Goal: Transaction & Acquisition: Purchase product/service

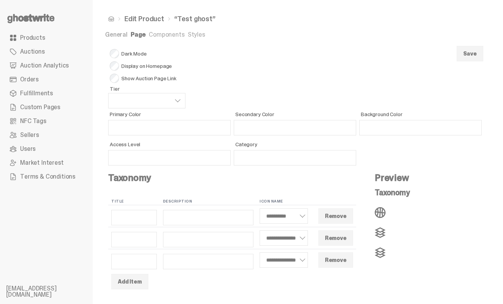
click at [27, 33] on link "Products" at bounding box center [46, 38] width 80 height 14
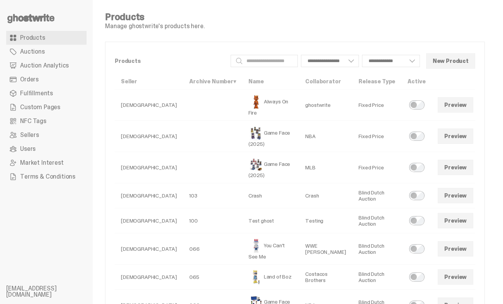
click at [481, 220] on span at bounding box center [484, 221] width 6 height 6
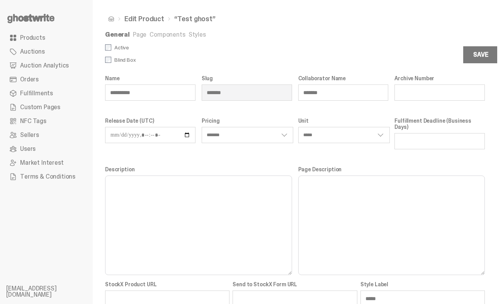
click at [188, 31] on link "Styles" at bounding box center [196, 34] width 17 height 8
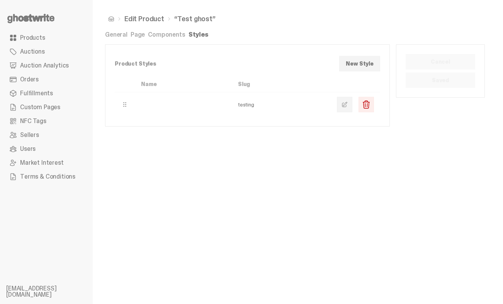
click at [347, 105] on span at bounding box center [344, 105] width 6 height 6
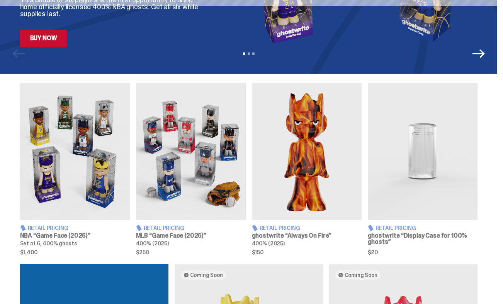
scroll to position [235, 0]
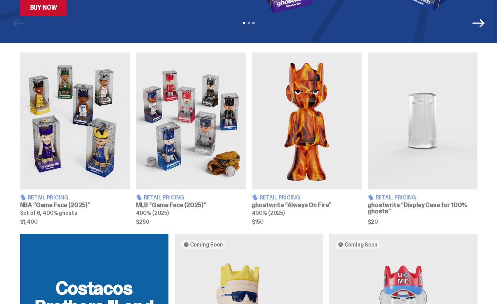
click at [79, 160] on img at bounding box center [75, 121] width 110 height 137
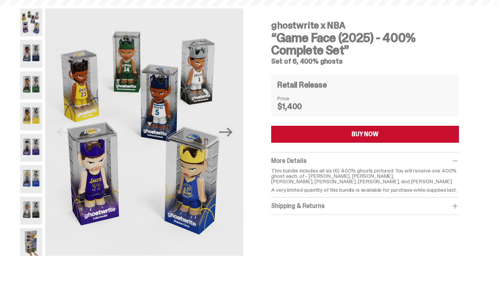
scroll to position [30, 0]
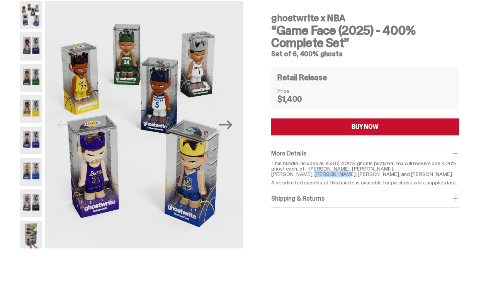
drag, startPoint x: 309, startPoint y: 175, endPoint x: 335, endPoint y: 176, distance: 25.9
click at [336, 176] on p "This bundle includes all six (6) 400% ghosts pictured. You will receive one 400…" at bounding box center [364, 169] width 187 height 16
copy p "Luka Dončić"
drag, startPoint x: 355, startPoint y: 169, endPoint x: 409, endPoint y: 169, distance: 54.1
click at [409, 169] on p "This bundle includes all six (6) 400% ghosts pictured. You will receive one 400…" at bounding box center [364, 169] width 187 height 16
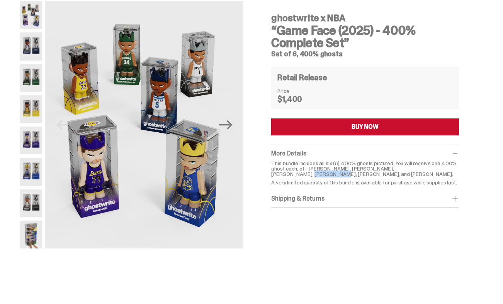
copy p "Giannis Antetokounmpo"
